Goal: Navigation & Orientation: Understand site structure

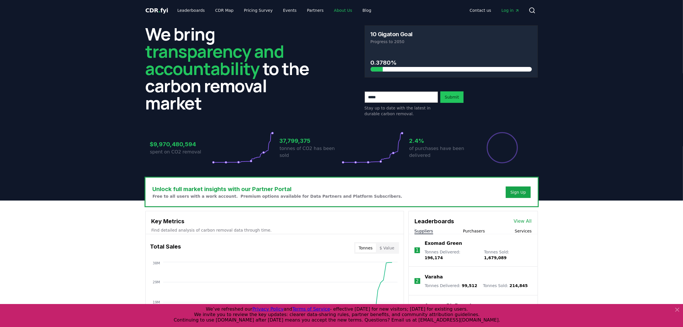
click at [336, 11] on link "About Us" at bounding box center [342, 10] width 27 height 10
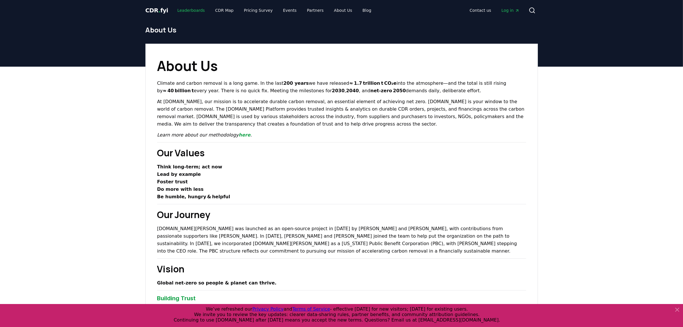
click at [201, 9] on link "Leaderboards" at bounding box center [191, 10] width 37 height 10
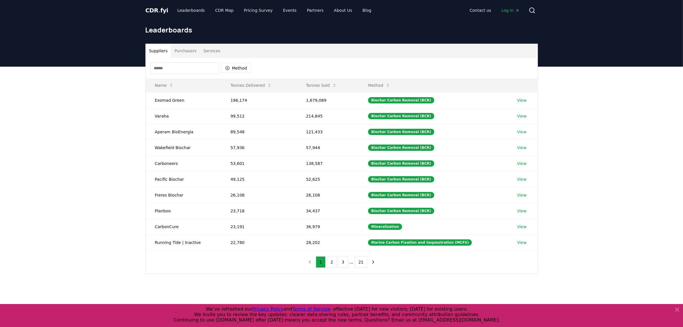
click at [153, 11] on span "CDR . fyi" at bounding box center [156, 10] width 23 height 7
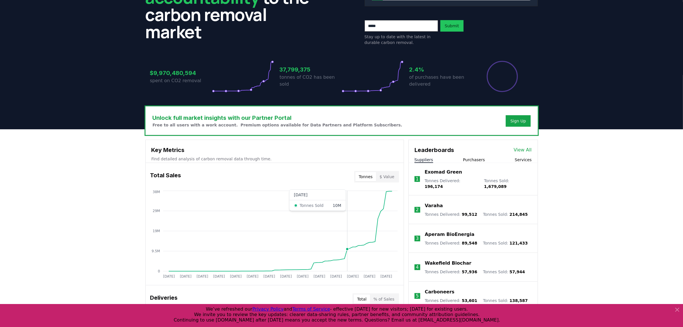
scroll to position [143, 0]
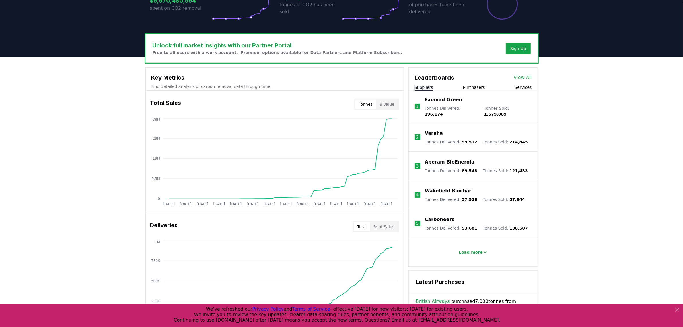
click at [552, 165] on div "Unlock full market insights with our Partner Portal Free to all users with a wo…" at bounding box center [341, 286] width 683 height 459
click at [467, 85] on button "Purchasers" at bounding box center [474, 87] width 22 height 6
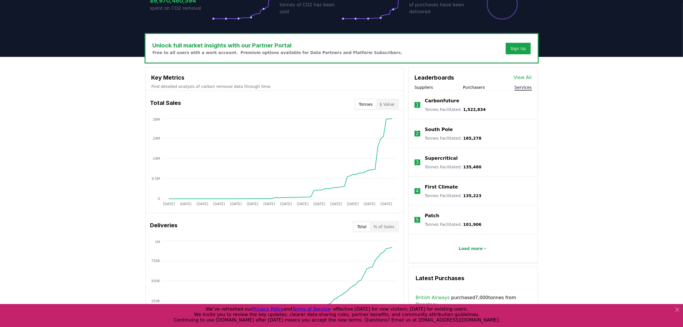
drag, startPoint x: 524, startPoint y: 87, endPoint x: 514, endPoint y: 86, distance: 10.1
click at [524, 87] on button "Services" at bounding box center [523, 87] width 17 height 6
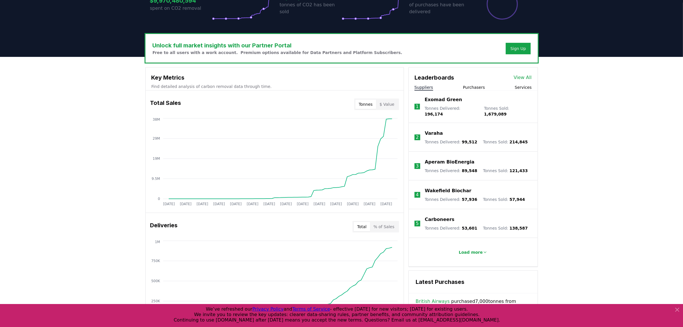
click at [430, 89] on button "Suppliers" at bounding box center [424, 87] width 19 height 6
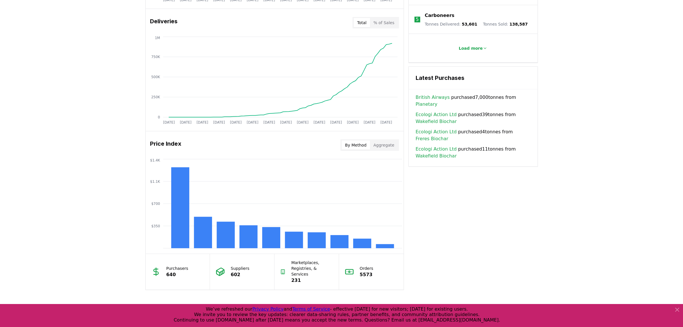
scroll to position [359, 0]
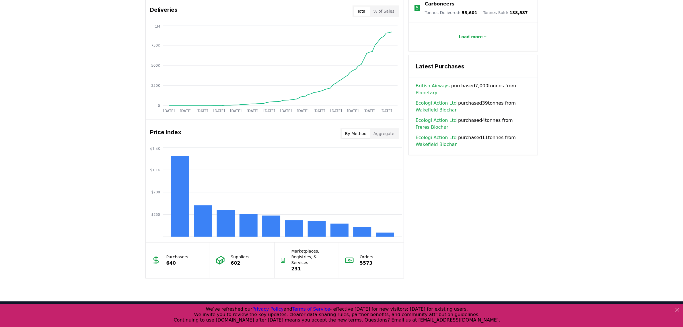
drag, startPoint x: 676, startPoint y: 311, endPoint x: 671, endPoint y: 297, distance: 14.4
click at [676, 310] on icon at bounding box center [677, 309] width 7 height 7
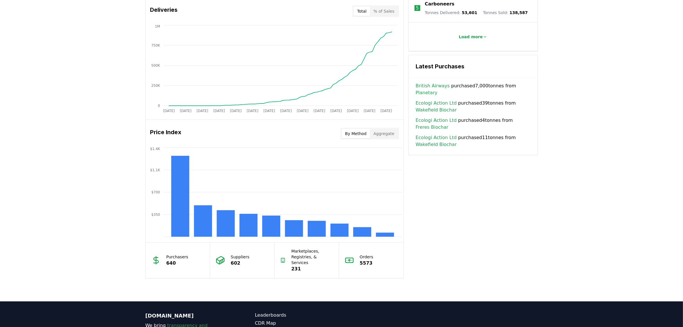
click at [545, 207] on div "Unlock full market insights with our Partner Portal Free to all users with a wo…" at bounding box center [341, 71] width 683 height 459
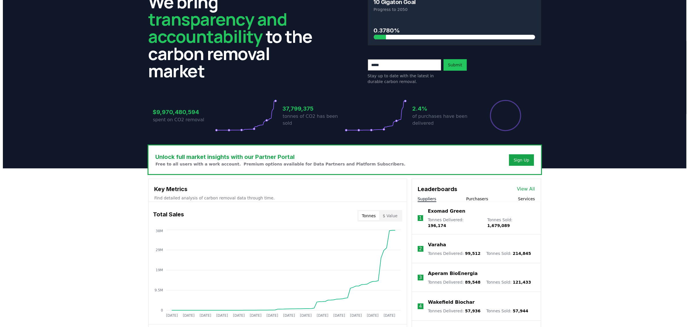
scroll to position [0, 0]
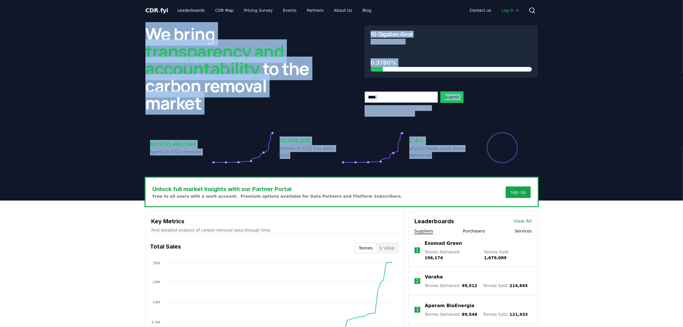
drag, startPoint x: 507, startPoint y: 128, endPoint x: 440, endPoint y: 19, distance: 127.9
click at [529, 9] on icon at bounding box center [532, 10] width 7 height 7
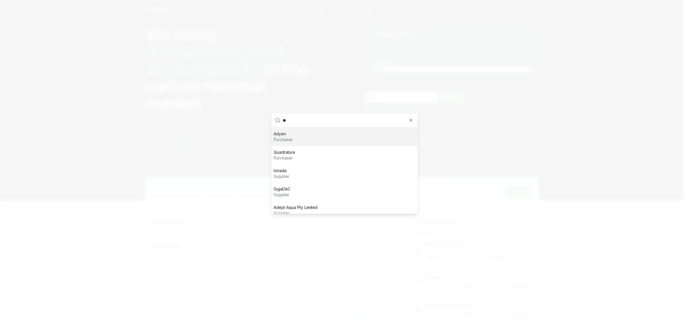
type input "*"
type input "**********"
type input "***"
click at [494, 110] on div at bounding box center [344, 163] width 689 height 327
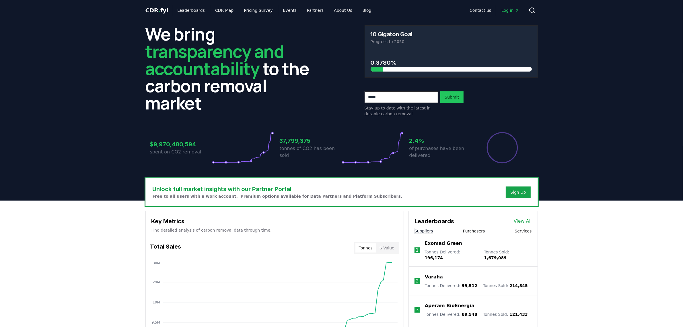
click at [494, 110] on div "Stay up to date with the latest in durable carbon removal. Submit" at bounding box center [451, 103] width 173 height 25
drag, startPoint x: 194, startPoint y: 60, endPoint x: 192, endPoint y: 53, distance: 7.9
click at [194, 60] on span "transparency and accountability" at bounding box center [214, 59] width 139 height 41
